Goal: Information Seeking & Learning: Check status

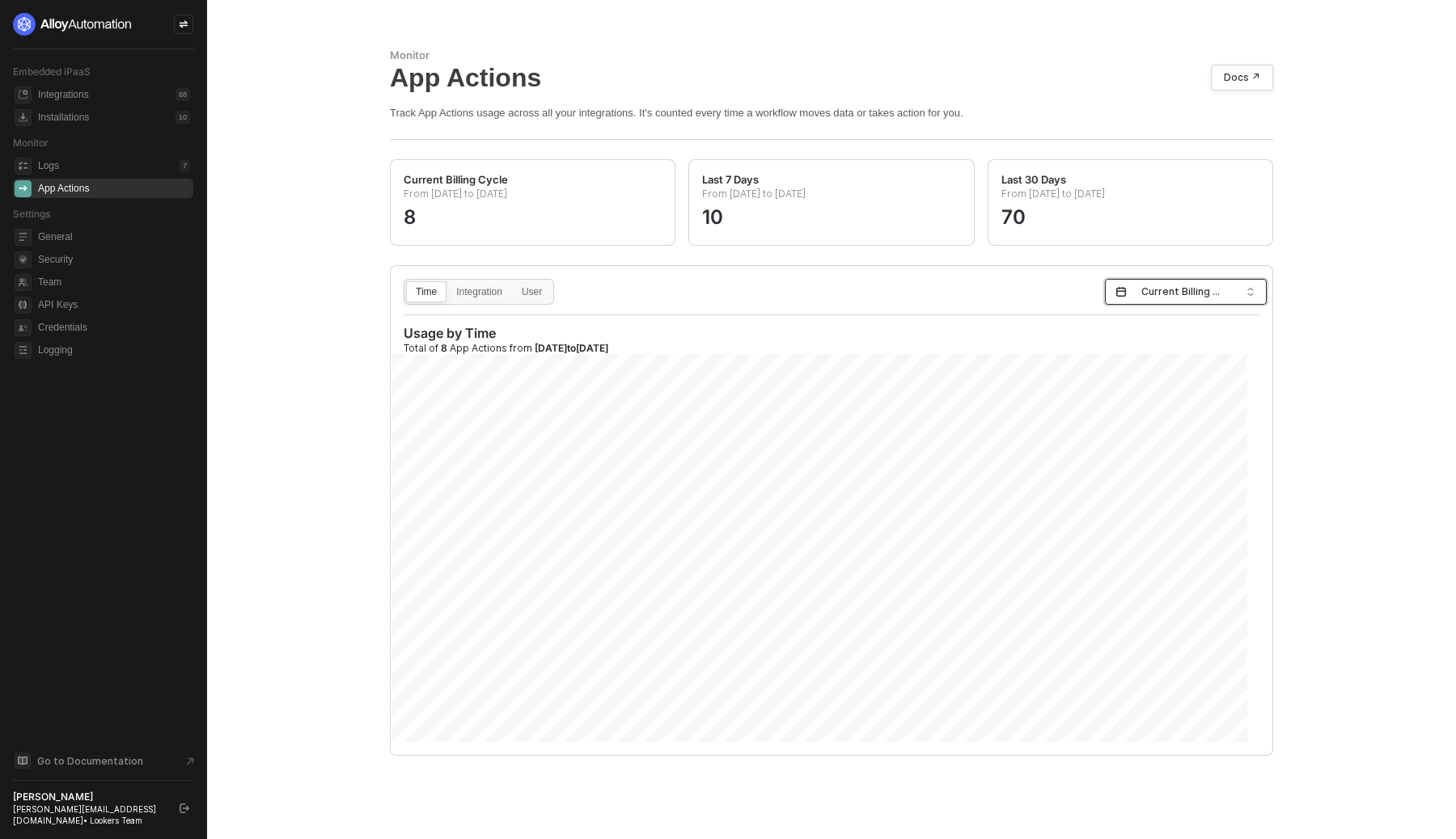
click at [1155, 299] on span "Current Billing Cycle" at bounding box center [1188, 292] width 95 height 24
click at [893, 306] on div "Time Integration User Current Billing Cycle Usage by Time Total of 8 App Action…" at bounding box center [831, 510] width 882 height 489
click at [862, 219] on div "From [DATE] to [DATE] 10" at bounding box center [831, 209] width 258 height 26
click at [1223, 286] on input "search" at bounding box center [1179, 293] width 131 height 26
click at [1175, 326] on div "Current Billing Cycle" at bounding box center [1174, 328] width 125 height 18
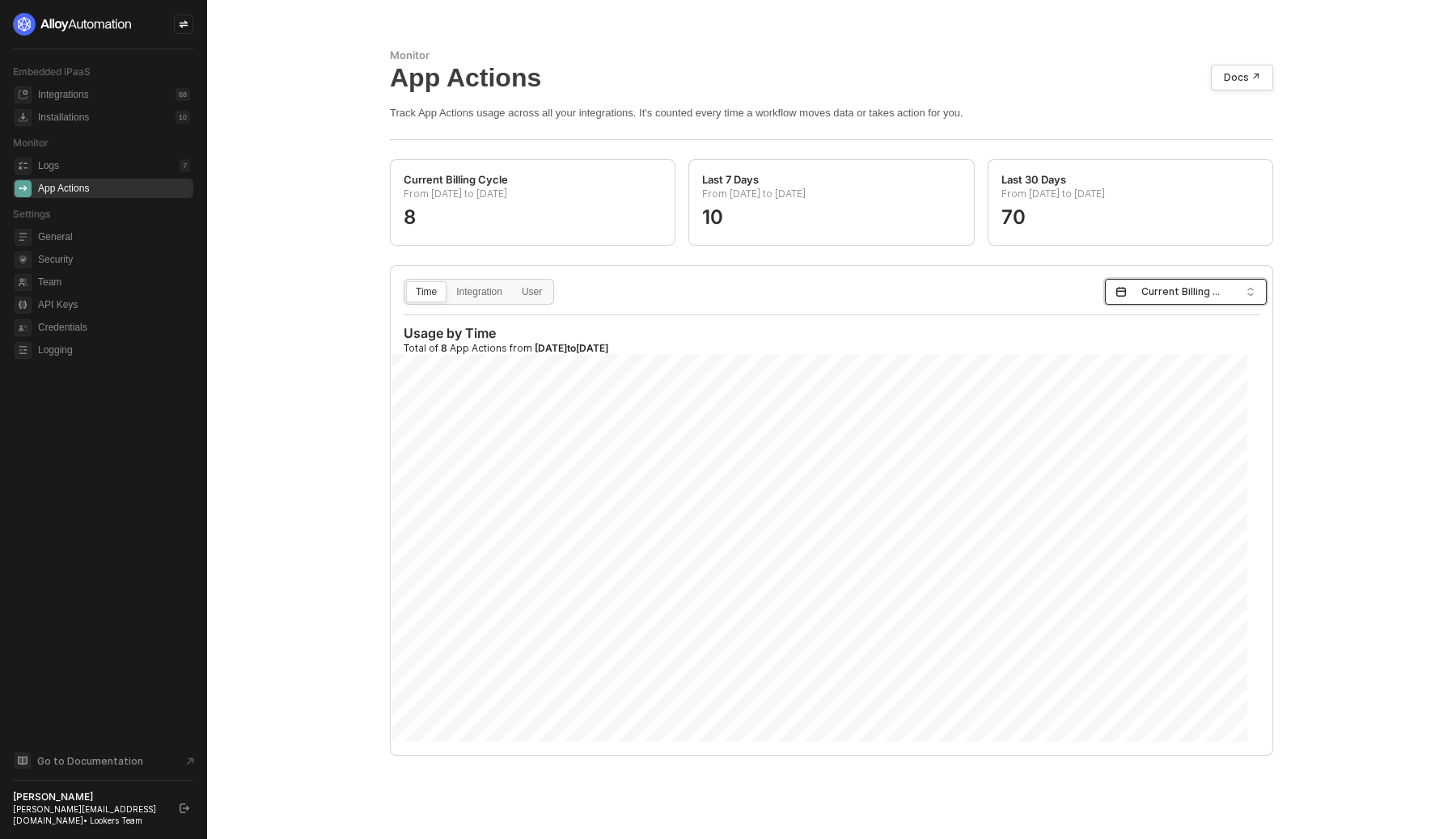
click at [1376, 350] on div "Monitor App Actions Docs ↗ Track App Actions usage across all your integrations…" at bounding box center [831, 419] width 1249 height 839
click at [538, 222] on div "From [DATE] to [DATE] 8" at bounding box center [533, 209] width 258 height 26
click at [764, 219] on div "From [DATE] to [DATE] 10" at bounding box center [831, 209] width 258 height 26
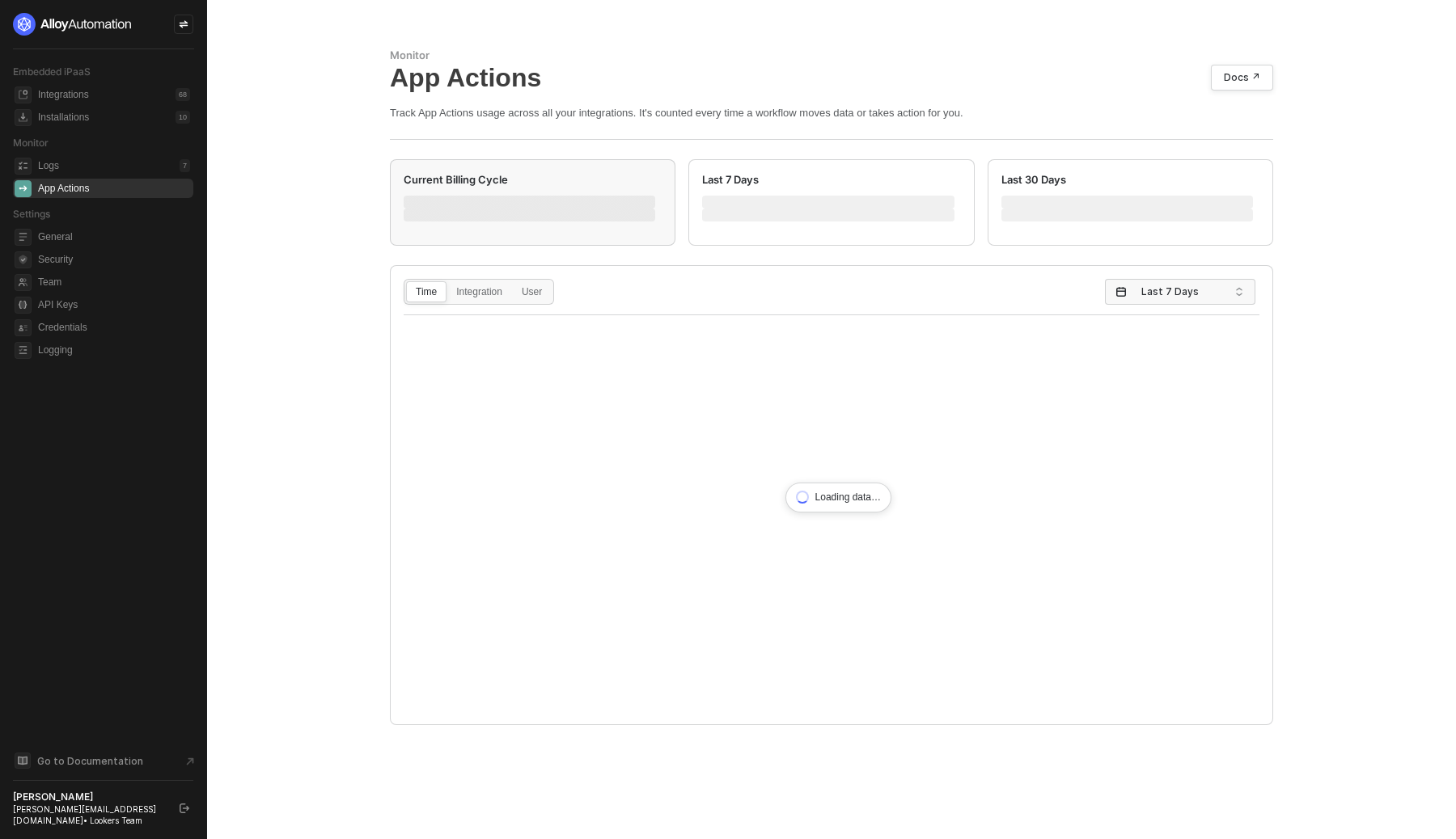
click at [506, 173] on div "Current Billing Cycle" at bounding box center [533, 202] width 285 height 86
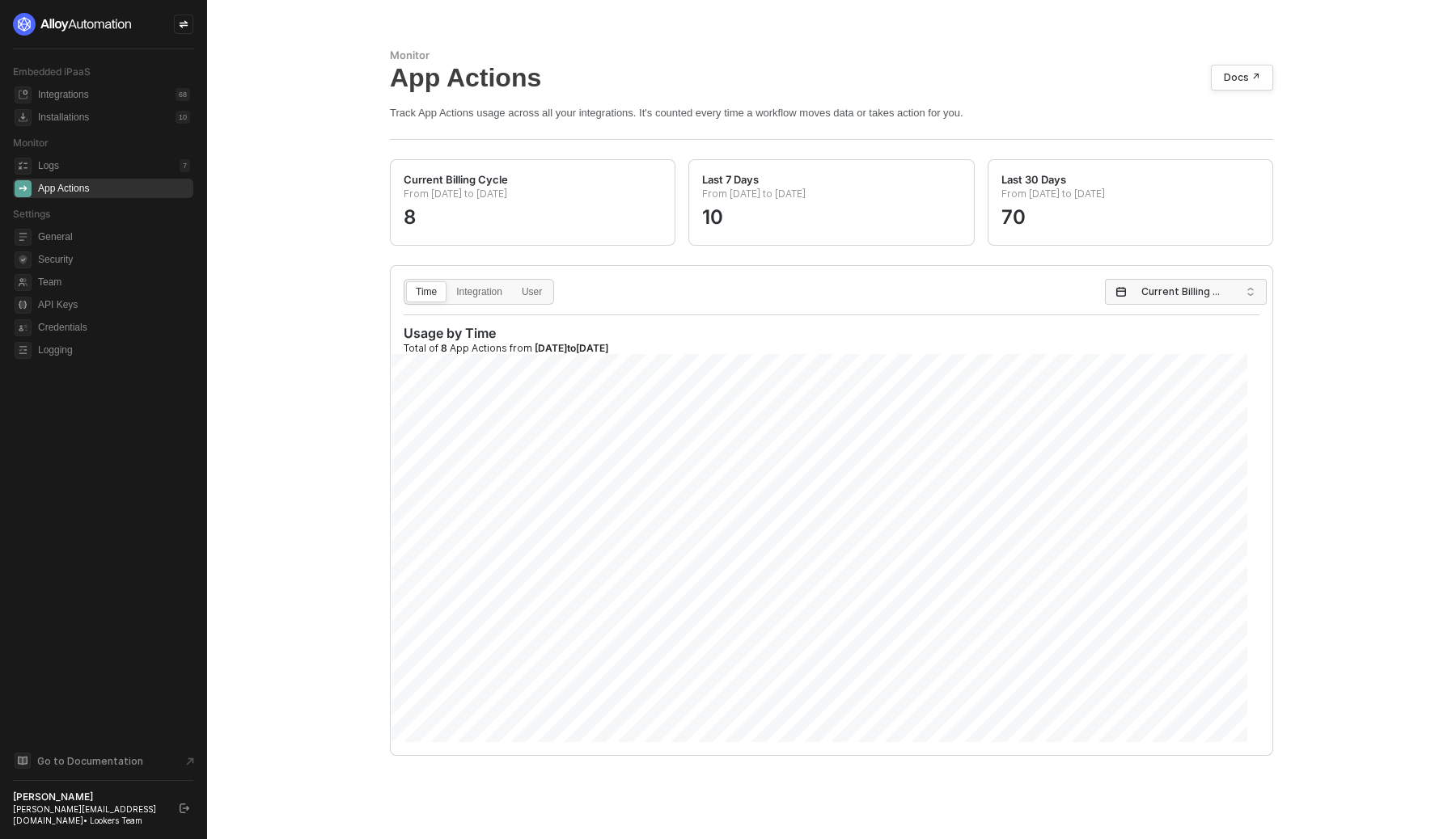
click at [325, 316] on div "Monitor App Actions Docs ↗ Track App Actions usage across all your integrations…" at bounding box center [831, 419] width 1249 height 839
